Goal: Task Accomplishment & Management: Manage account settings

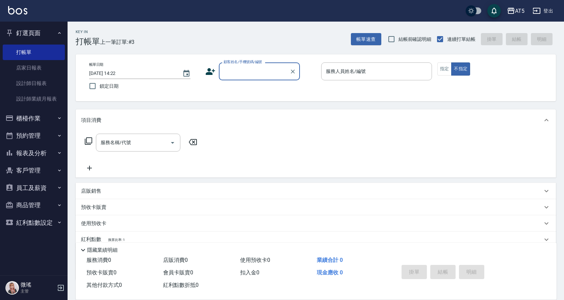
scroll to position [45, 0]
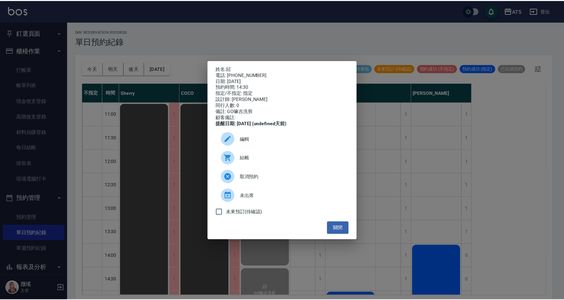
scroll to position [135, 0]
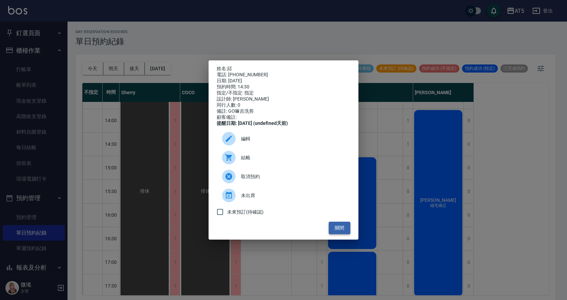
click at [336, 231] on button "關閉" at bounding box center [340, 228] width 22 height 12
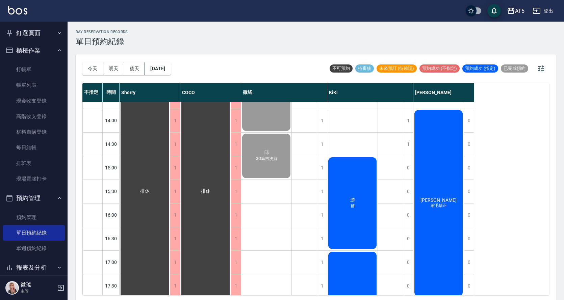
click at [342, 226] on div "游 補" at bounding box center [352, 203] width 50 height 94
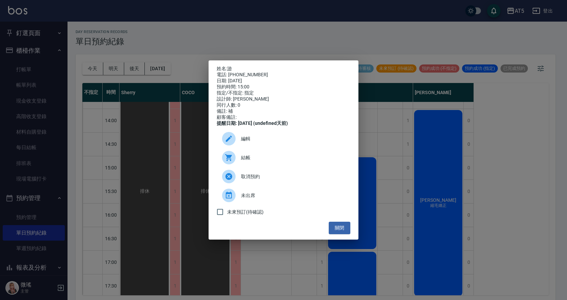
click at [340, 222] on ul "編輯 結帳 取消預約 未出席 未來預訂(待確認)" at bounding box center [284, 174] width 134 height 95
click at [344, 229] on button "關閉" at bounding box center [340, 228] width 22 height 12
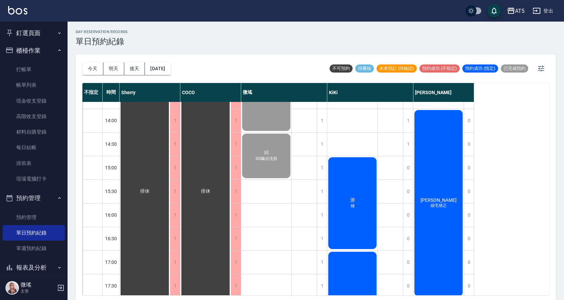
click at [442, 171] on div "[PERSON_NAME] 縮毛矯正" at bounding box center [438, 203] width 50 height 188
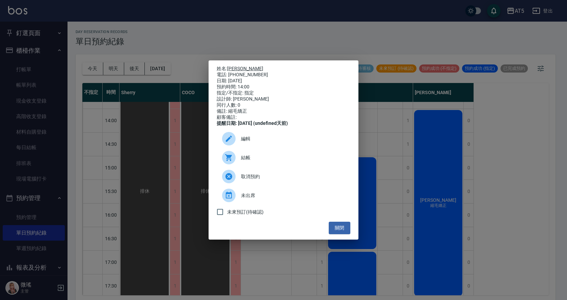
click at [231, 66] on link "[PERSON_NAME]" at bounding box center [245, 68] width 36 height 5
click at [335, 230] on button "關閉" at bounding box center [340, 228] width 22 height 12
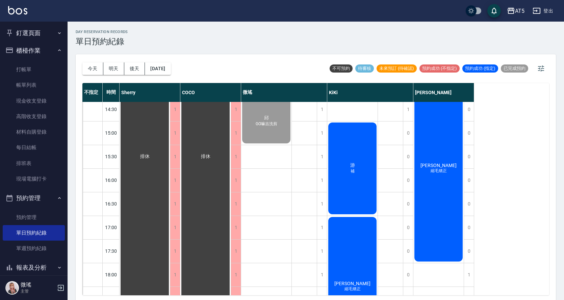
scroll to position [35, 0]
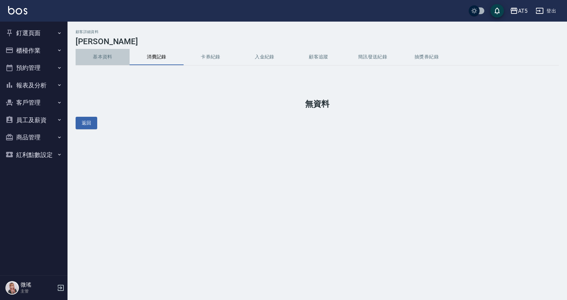
click at [100, 55] on button "基本資料" at bounding box center [103, 57] width 54 height 16
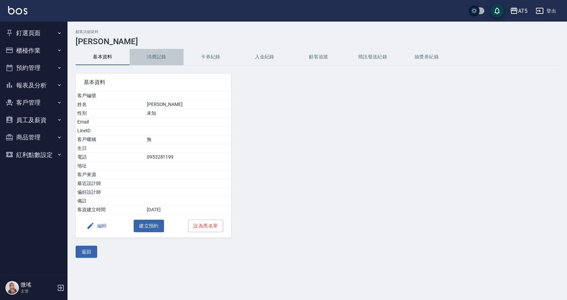
click at [162, 60] on button "消費記錄" at bounding box center [157, 57] width 54 height 16
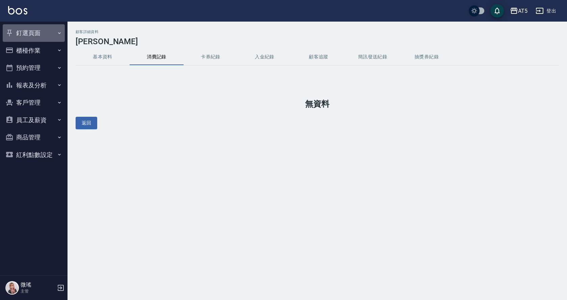
click at [41, 32] on button "釘選頁面" at bounding box center [34, 33] width 62 height 18
